Goal: Task Accomplishment & Management: Use online tool/utility

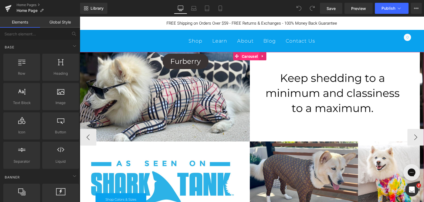
click at [248, 57] on span "Carousel" at bounding box center [250, 56] width 19 height 8
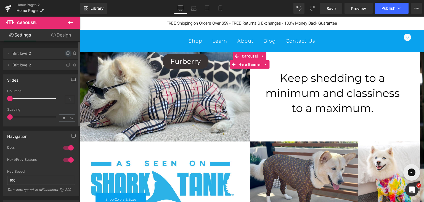
click at [66, 52] on icon at bounding box center [68, 53] width 4 height 4
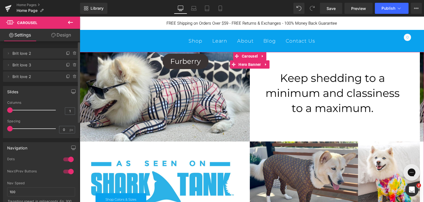
click at [31, 53] on span "Brit love 2" at bounding box center [35, 53] width 46 height 10
click at [10, 53] on icon at bounding box center [8, 53] width 4 height 4
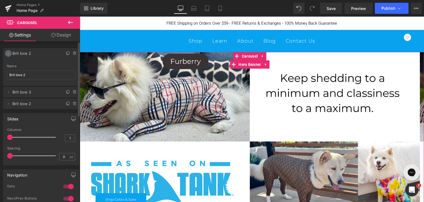
click at [10, 55] on icon at bounding box center [8, 53] width 4 height 4
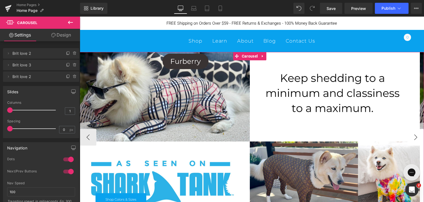
click at [414, 137] on button "›" at bounding box center [416, 137] width 17 height 17
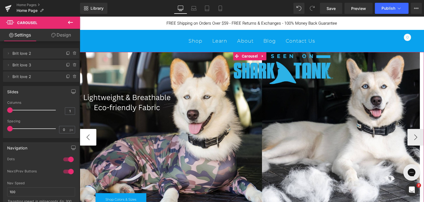
click at [86, 136] on button "‹" at bounding box center [88, 137] width 17 height 17
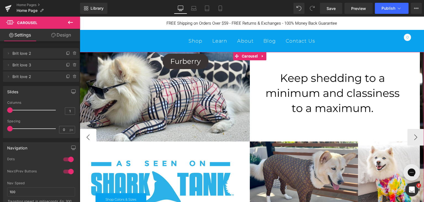
click at [86, 136] on button "‹" at bounding box center [88, 137] width 17 height 17
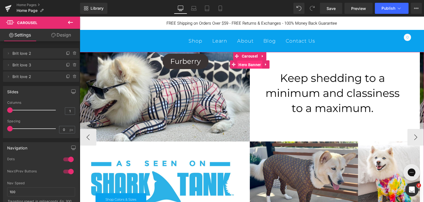
click at [250, 65] on span "Hero Banner" at bounding box center [249, 65] width 25 height 8
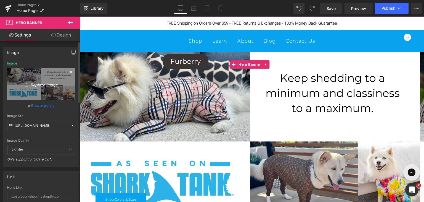
click at [31, 82] on icon "Replace Image" at bounding box center [41, 83] width 44 height 7
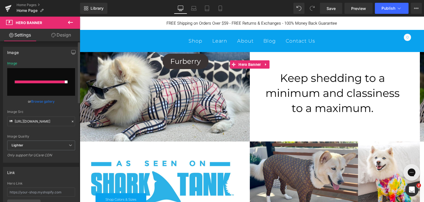
click at [47, 81] on div at bounding box center [40, 81] width 50 height 3
click at [44, 106] on div "Image Quality Lighter Lightest Lighter Lighter Lightest Only support for UCare …" at bounding box center [41, 100] width 68 height 79
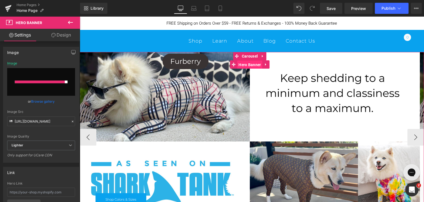
click at [249, 64] on span "Hero Banner" at bounding box center [249, 65] width 25 height 8
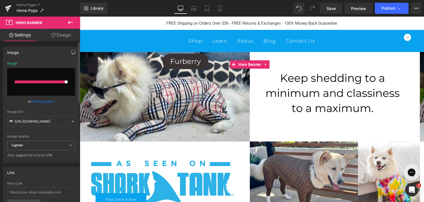
click at [36, 84] on input "file" at bounding box center [41, 82] width 68 height 28
type input "C:\fakepath\Your paragraph text.jpg"
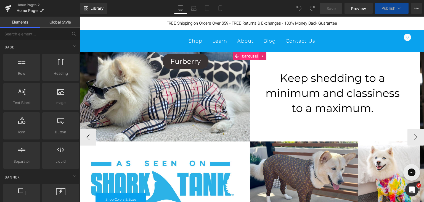
click at [250, 54] on span "Carousel" at bounding box center [250, 56] width 19 height 8
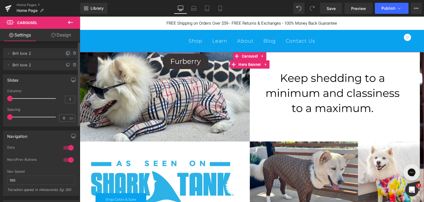
click at [67, 52] on icon at bounding box center [68, 52] width 2 height 3
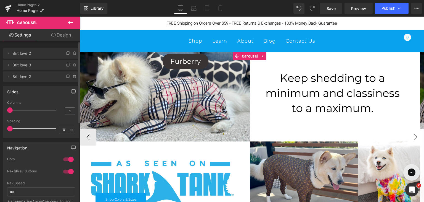
click at [411, 136] on button "›" at bounding box center [416, 137] width 17 height 17
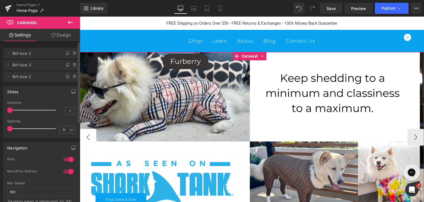
click at [88, 135] on button "‹" at bounding box center [88, 137] width 17 height 17
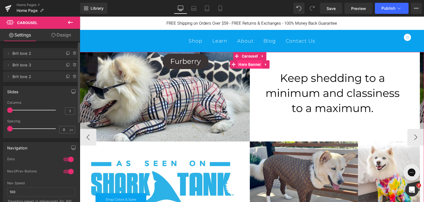
click at [253, 64] on span "Hero Banner" at bounding box center [249, 64] width 25 height 8
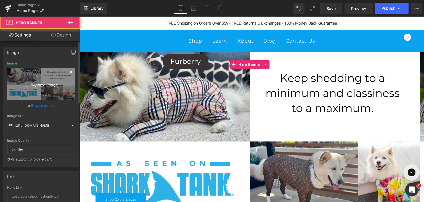
click at [28, 83] on icon at bounding box center [28, 85] width 6 height 6
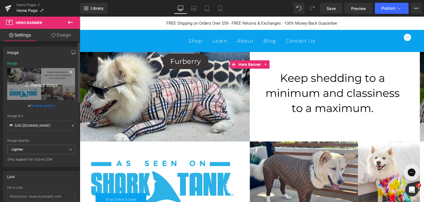
type input "C:\fakepath\Your paragraph text.jpg"
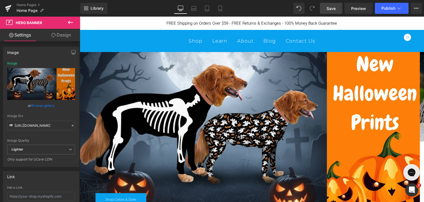
click at [333, 9] on span "Save" at bounding box center [331, 9] width 9 height 6
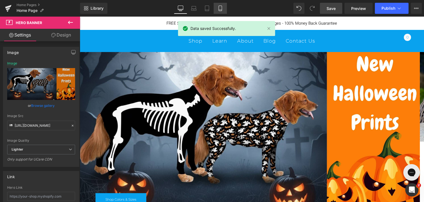
click at [219, 8] on icon at bounding box center [221, 9] width 6 height 6
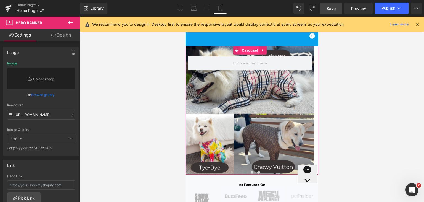
click at [251, 50] on span "Carousel" at bounding box center [249, 50] width 19 height 8
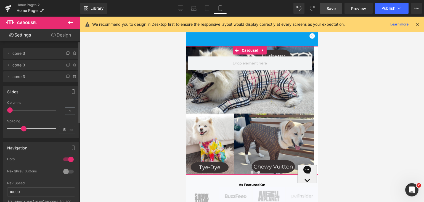
click at [64, 171] on div at bounding box center [68, 171] width 13 height 9
click at [306, 109] on button "›" at bounding box center [310, 110] width 17 height 17
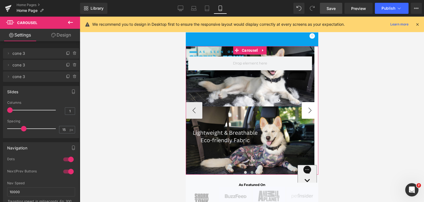
click at [306, 110] on button "›" at bounding box center [310, 110] width 17 height 17
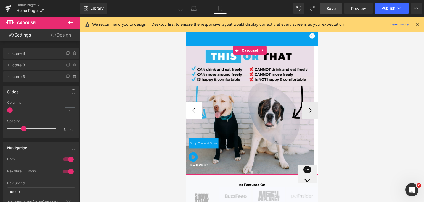
click at [195, 110] on button "‹" at bounding box center [194, 110] width 17 height 17
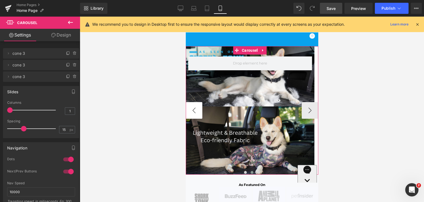
click at [195, 110] on button "‹" at bounding box center [194, 110] width 17 height 17
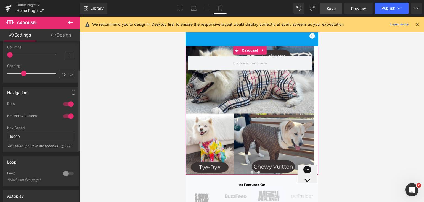
scroll to position [28, 0]
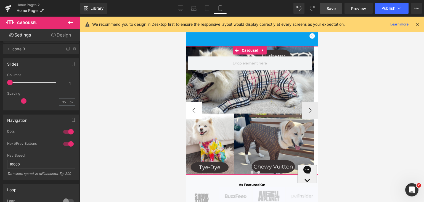
click at [195, 107] on button "‹" at bounding box center [194, 110] width 17 height 17
click at [251, 51] on span "Carousel" at bounding box center [249, 50] width 19 height 8
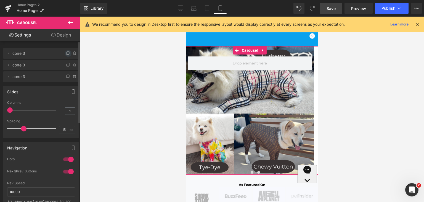
click at [66, 52] on icon at bounding box center [68, 53] width 4 height 4
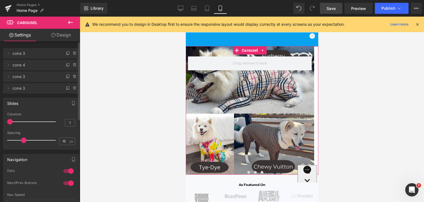
click at [22, 54] on span "cone 3" at bounding box center [35, 53] width 46 height 10
click at [198, 111] on button "‹" at bounding box center [194, 110] width 17 height 17
click at [309, 109] on button "›" at bounding box center [310, 110] width 17 height 17
click at [195, 109] on button "‹" at bounding box center [194, 110] width 17 height 17
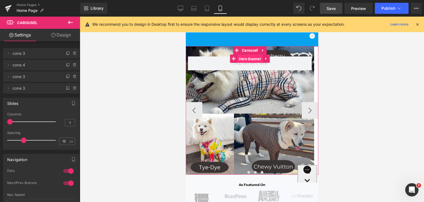
click at [251, 57] on span "Hero Banner" at bounding box center [249, 59] width 25 height 8
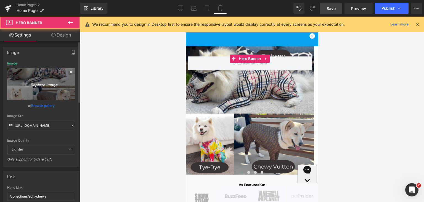
click at [31, 81] on icon "Replace Image" at bounding box center [41, 83] width 44 height 7
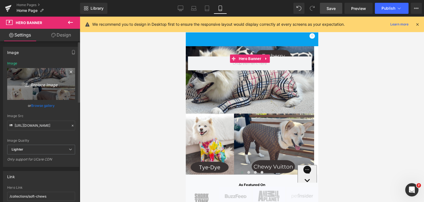
type input "C:\fakepath\[DATE].jpg"
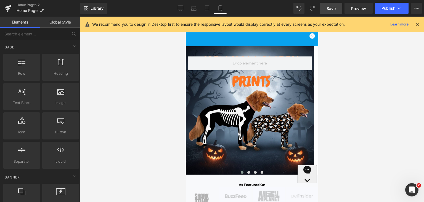
click at [153, 109] on div at bounding box center [252, 109] width 345 height 185
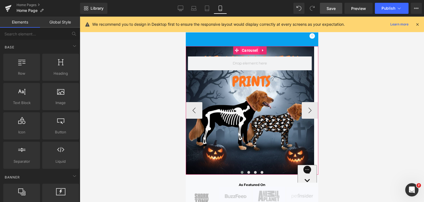
click at [249, 51] on span "Carousel" at bounding box center [249, 50] width 19 height 8
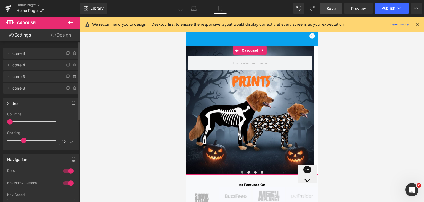
click at [67, 183] on div at bounding box center [68, 182] width 13 height 9
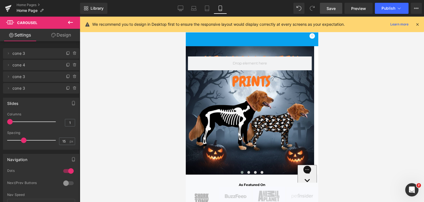
click at [335, 9] on span "Save" at bounding box center [331, 9] width 9 height 6
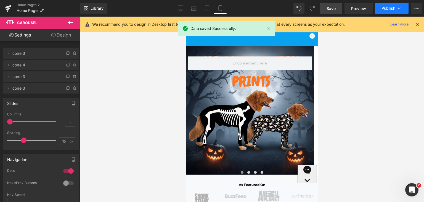
click at [389, 10] on span "Publish" at bounding box center [389, 8] width 14 height 4
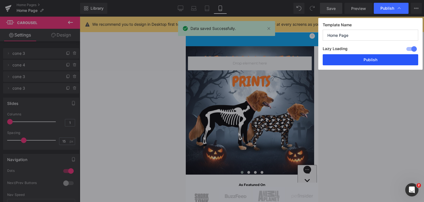
click at [361, 61] on button "Publish" at bounding box center [371, 59] width 96 height 11
